Goal: Information Seeking & Learning: Find specific page/section

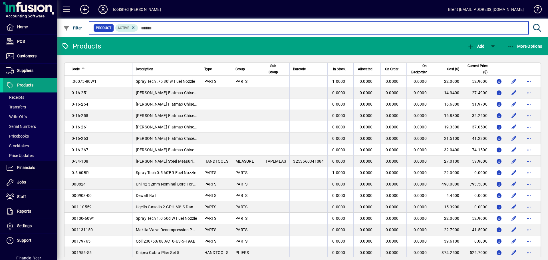
click at [156, 27] on input "text" at bounding box center [331, 28] width 386 height 8
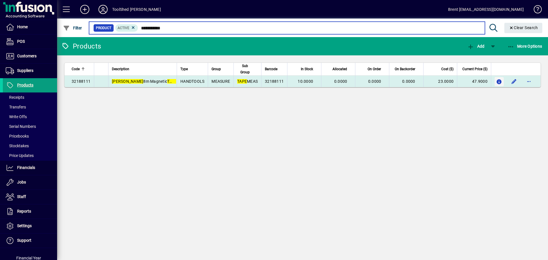
type input "**********"
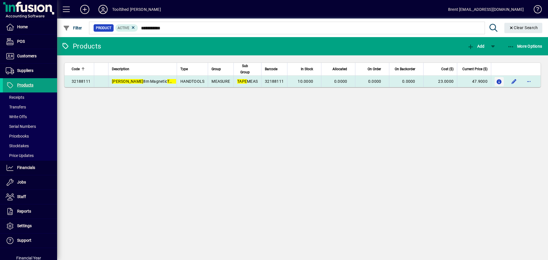
click at [498, 80] on icon "button" at bounding box center [499, 82] width 6 height 5
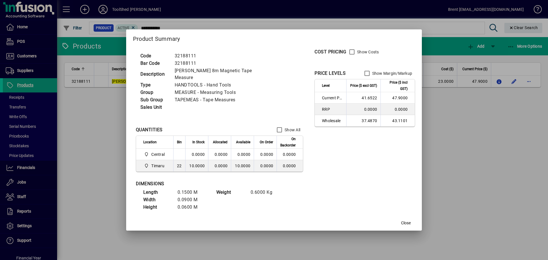
click at [481, 125] on div at bounding box center [274, 130] width 548 height 260
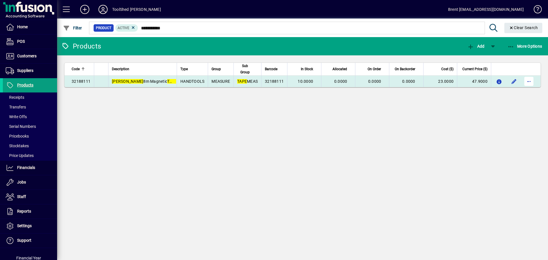
click at [530, 83] on span "button" at bounding box center [529, 81] width 14 height 14
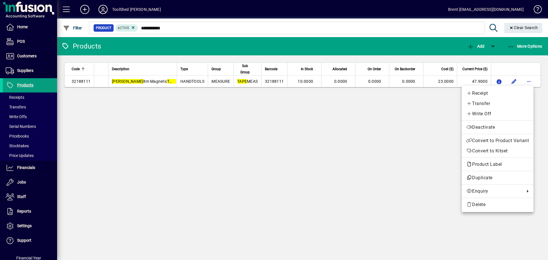
click at [382, 116] on div at bounding box center [274, 130] width 548 height 260
